Goal: Task Accomplishment & Management: Manage account settings

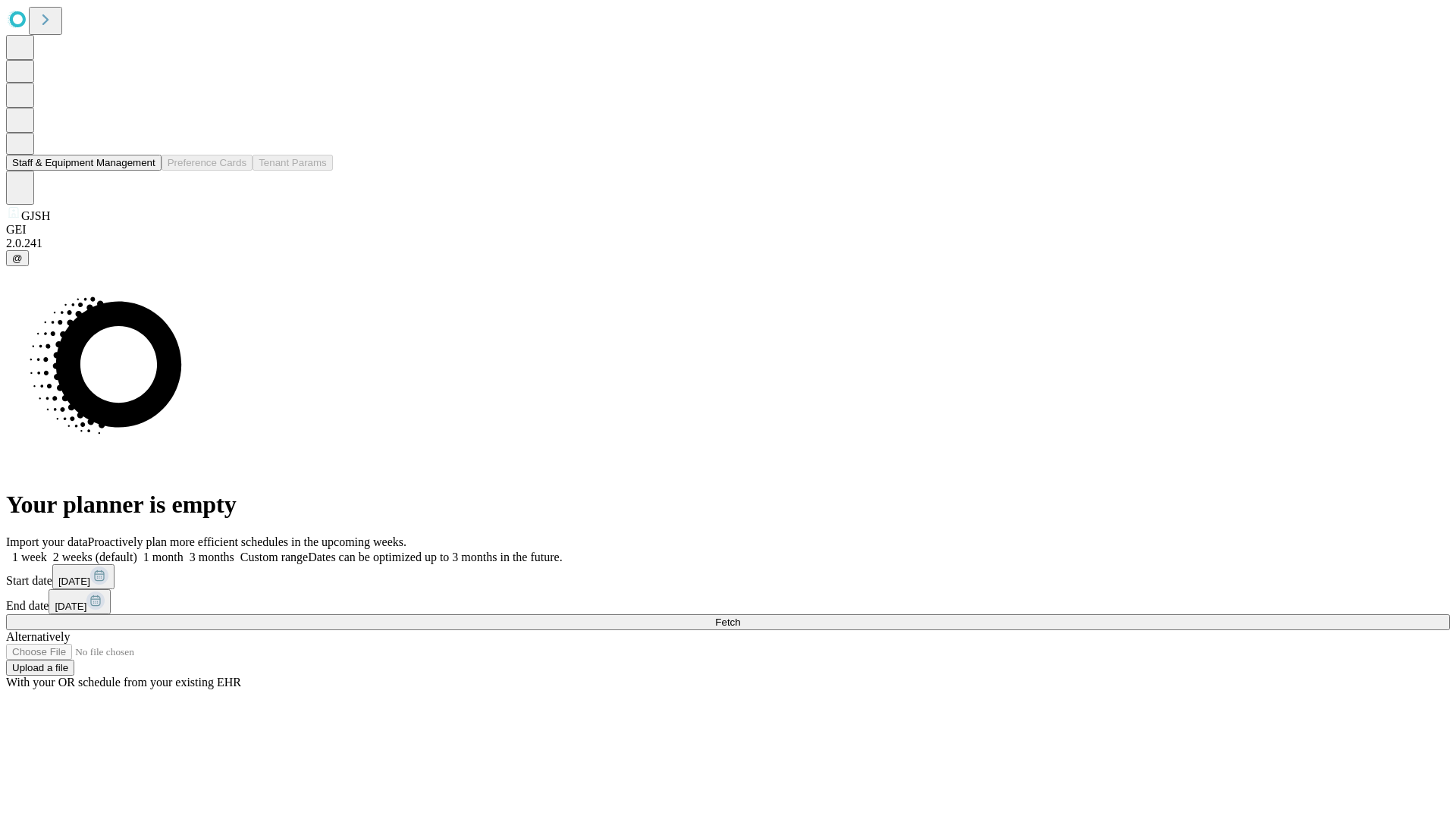
click at [141, 171] on button "Staff & Equipment Management" at bounding box center [84, 162] width 155 height 16
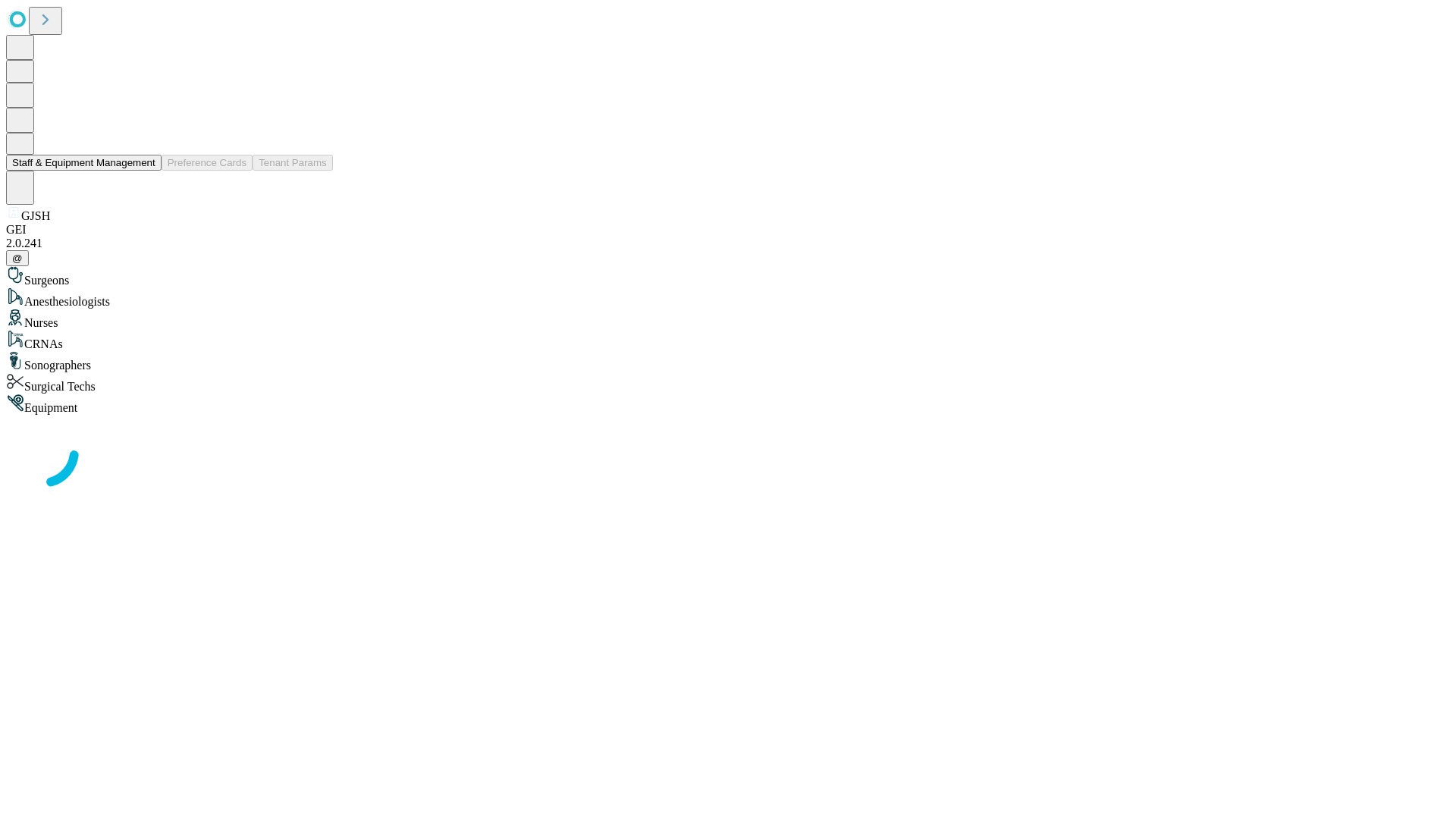
click at [145, 171] on button "Staff & Equipment Management" at bounding box center [84, 162] width 155 height 16
